Goal: Information Seeking & Learning: Learn about a topic

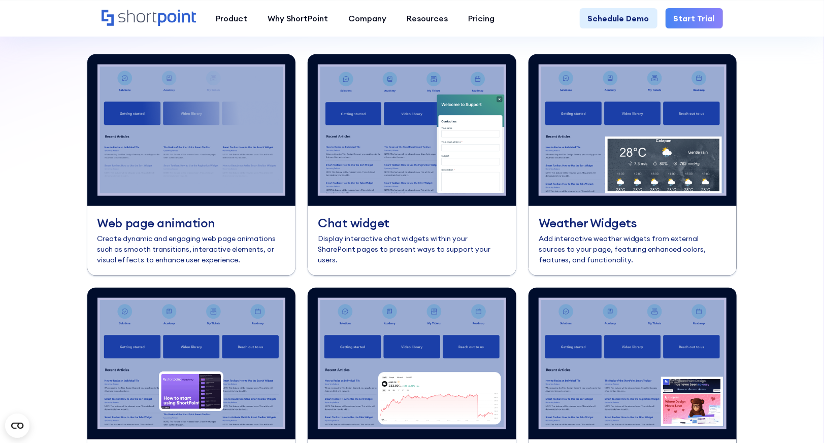
scroll to position [4203, 0]
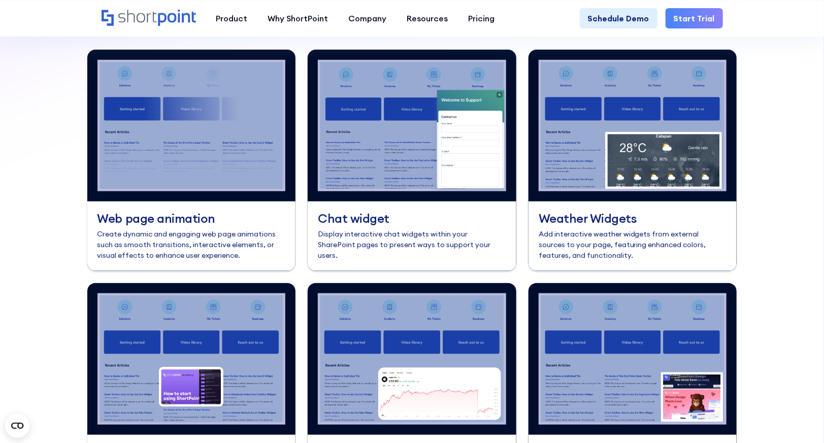
click at [263, 194] on img at bounding box center [191, 126] width 209 height 152
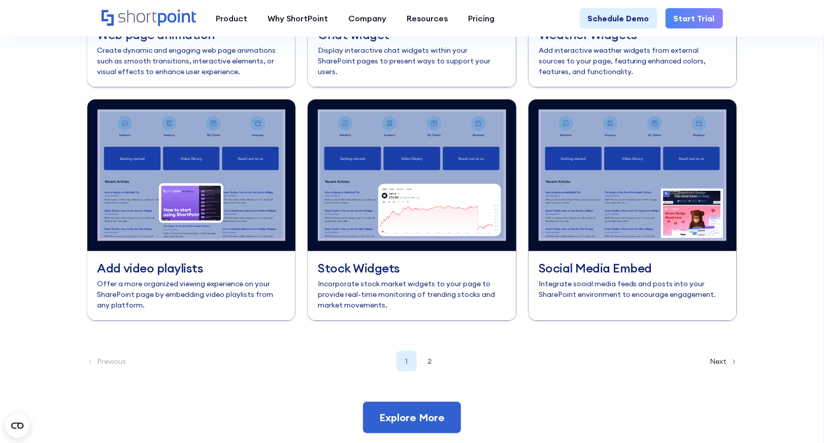
scroll to position [4371, 0]
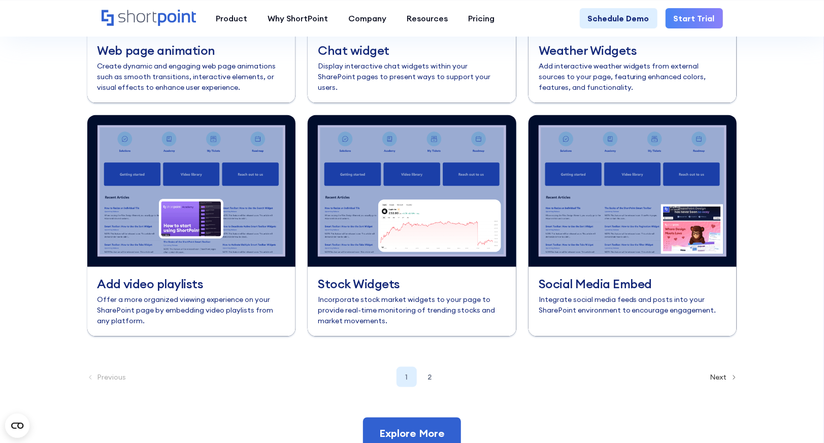
click at [411, 206] on img at bounding box center [412, 191] width 209 height 152
